Goal: Navigation & Orientation: Find specific page/section

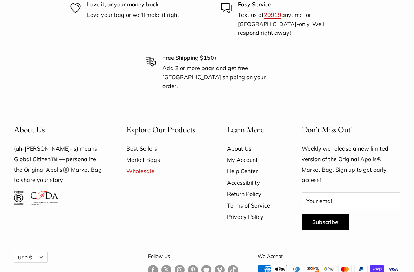
type input "**********"
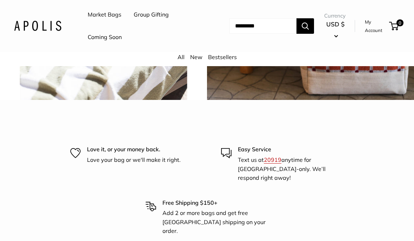
scroll to position [1502, 0]
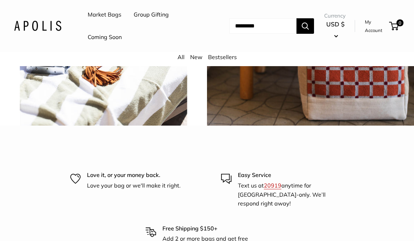
click at [113, 12] on link "Market Bags" at bounding box center [105, 14] width 34 height 11
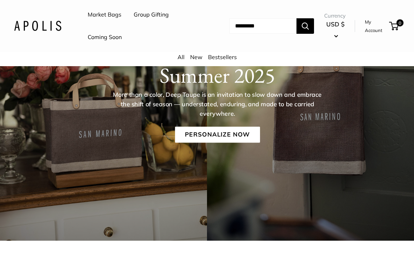
scroll to position [87, 0]
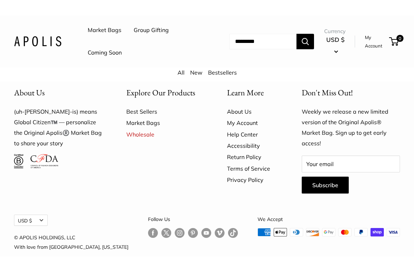
scroll to position [3833, 0]
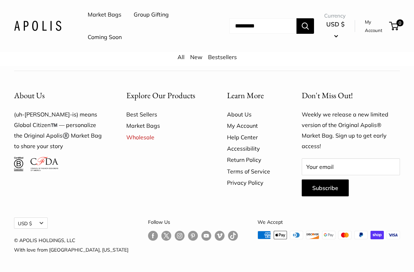
click at [161, 120] on link "Best Sellers" at bounding box center [164, 114] width 76 height 11
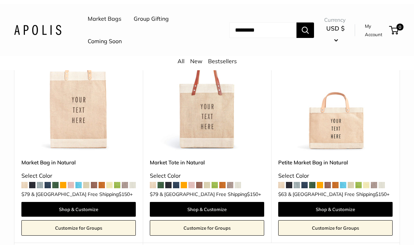
scroll to position [122, 0]
